Goal: Transaction & Acquisition: Purchase product/service

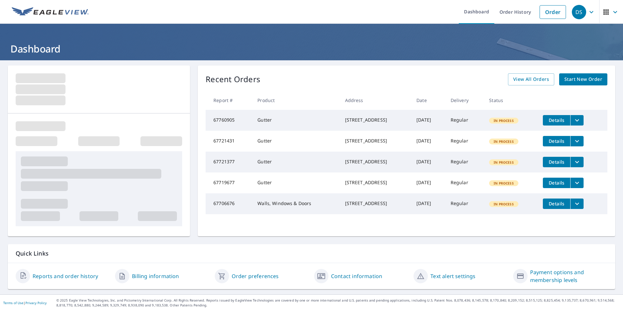
click at [569, 81] on span "Start New Order" at bounding box center [584, 79] width 38 height 8
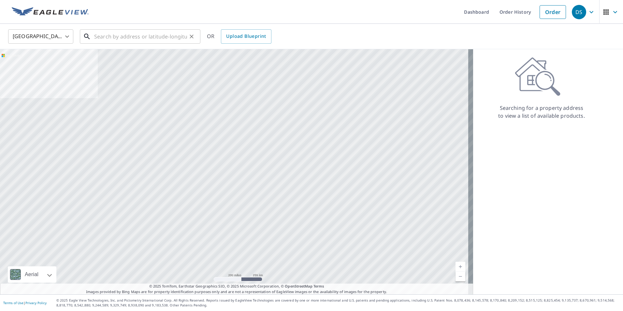
click at [138, 40] on input "text" at bounding box center [140, 36] width 93 height 18
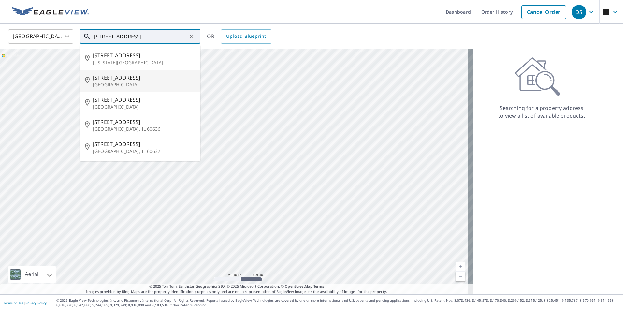
click at [117, 79] on span "[STREET_ADDRESS]" at bounding box center [144, 78] width 102 height 8
type input "[STREET_ADDRESS]"
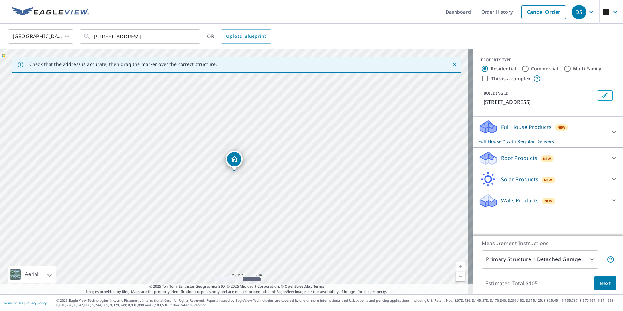
click at [512, 159] on p "Roof Products" at bounding box center [519, 158] width 36 height 8
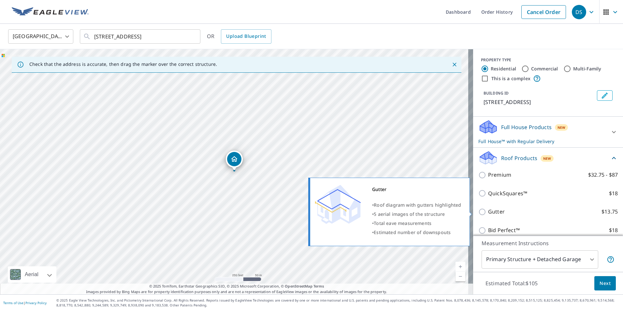
click at [499, 212] on p "Gutter" at bounding box center [496, 212] width 17 height 8
click at [488, 212] on input "Gutter $13.75" at bounding box center [484, 212] width 10 height 8
checkbox input "true"
checkbox input "false"
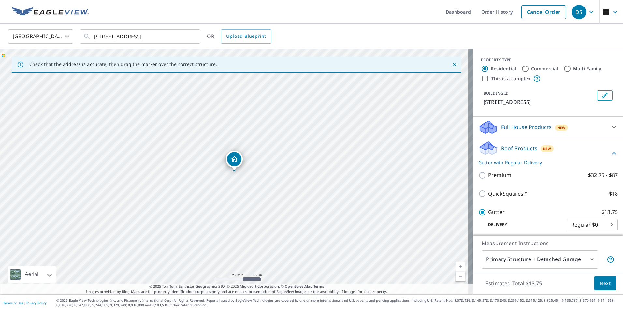
click at [600, 282] on span "Next" at bounding box center [605, 283] width 11 height 8
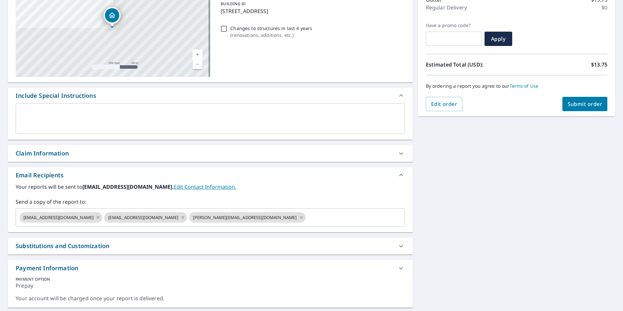
scroll to position [98, 0]
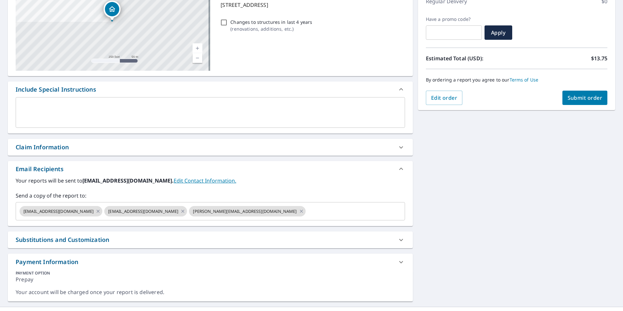
click at [198, 146] on div "Claim Information" at bounding box center [205, 147] width 378 height 9
checkbox input "true"
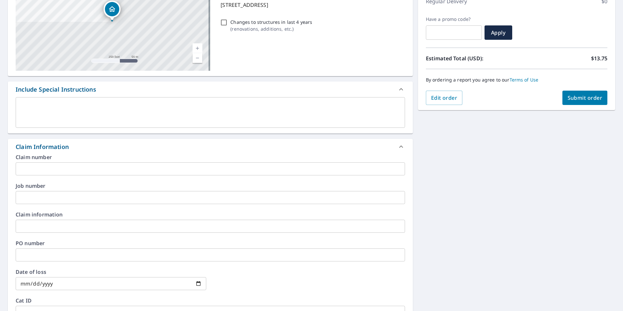
click at [70, 257] on input "text" at bounding box center [211, 254] width 390 height 13
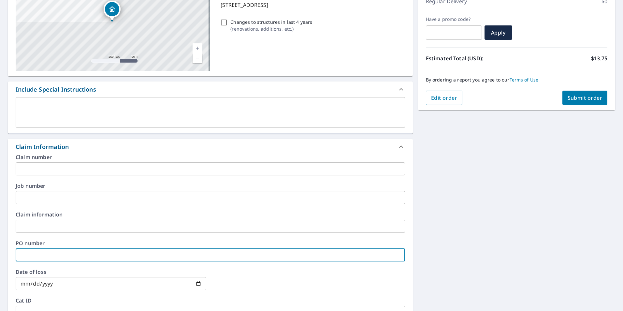
type input "L"
checkbox input "true"
type input "Le"
checkbox input "true"
type input "Les"
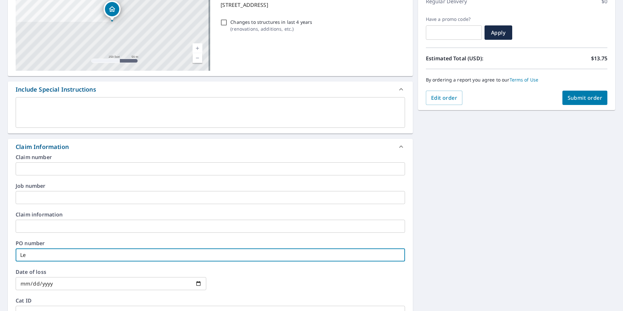
checkbox input "true"
type input "Lesl"
checkbox input "true"
type input "[PERSON_NAME]"
checkbox input "true"
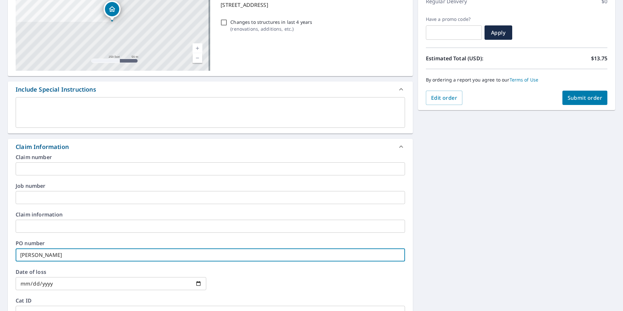
type input "[PERSON_NAME]"
checkbox input "true"
type input "[PERSON_NAME]"
checkbox input "true"
type input "[PERSON_NAME]"
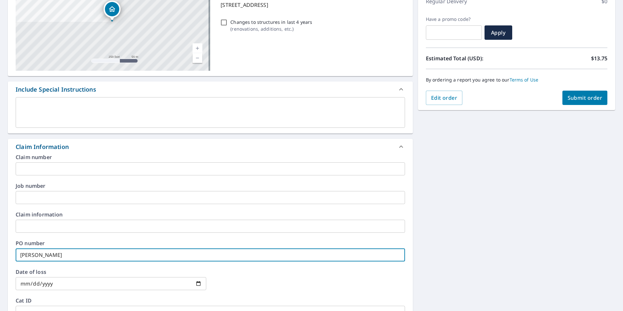
checkbox input "true"
type input "[PERSON_NAME]"
checkbox input "true"
type input "[PERSON_NAME]"
checkbox input "true"
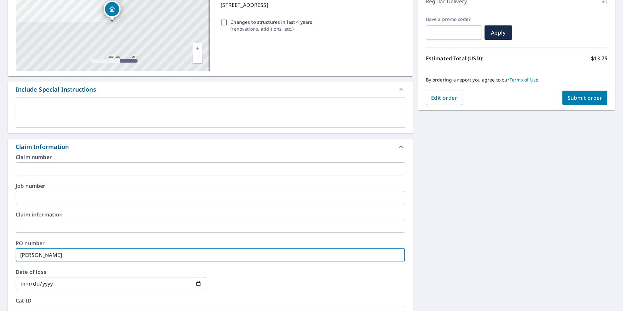
type input "[PERSON_NAME]"
checkbox input "true"
type input "[PERSON_NAME]"
checkbox input "true"
type input "[PERSON_NAME]"
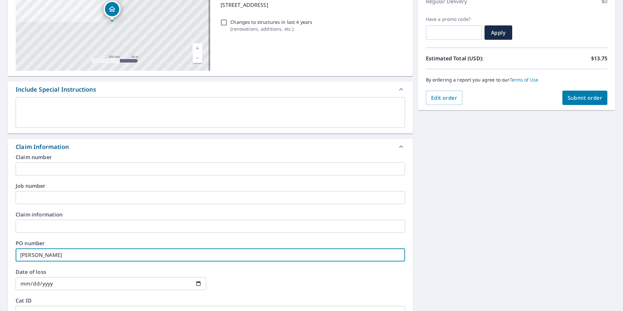
checkbox input "true"
type input "[PERSON_NAME]"
click at [522, 187] on div "[STREET_ADDRESS] Aerial Road A standard road map Aerial A detailed look from ab…" at bounding box center [311, 219] width 623 height 513
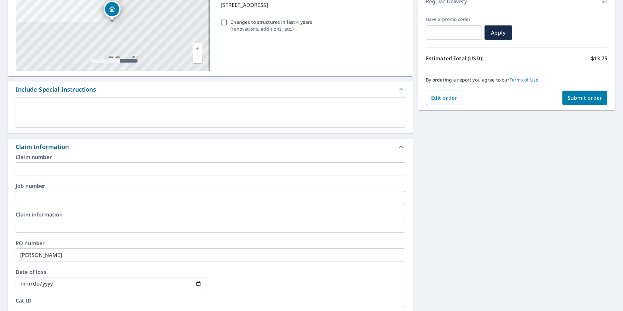
click at [580, 99] on span "Submit order" at bounding box center [585, 97] width 35 height 7
checkbox input "true"
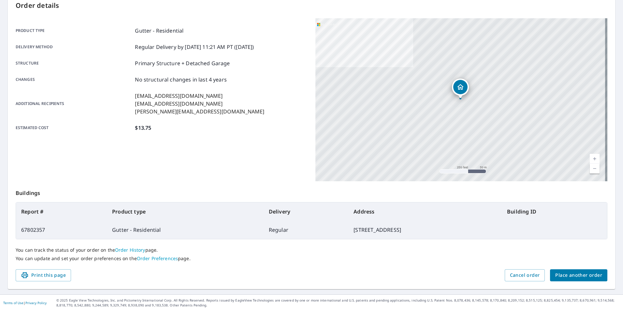
scroll to position [73, 0]
